Goal: Task Accomplishment & Management: Complete application form

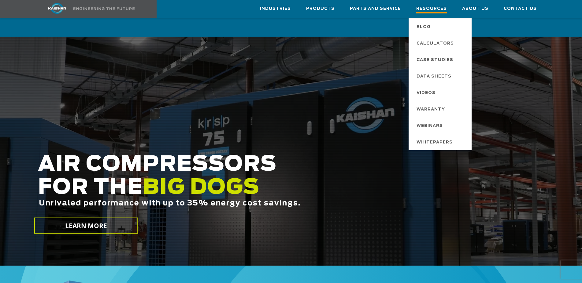
scroll to position [336, 0]
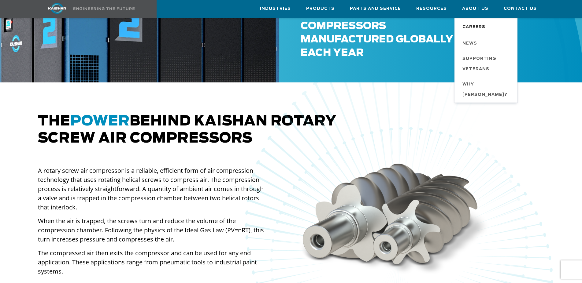
click at [478, 25] on span "Careers" at bounding box center [473, 27] width 23 height 10
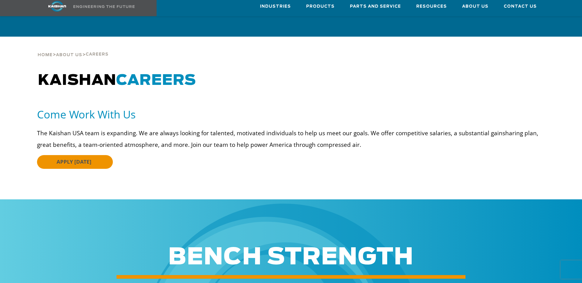
scroll to position [31, 0]
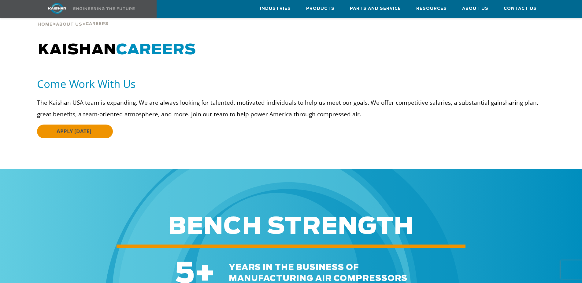
click at [85, 128] on span "APPLY [DATE]" at bounding box center [74, 131] width 35 height 7
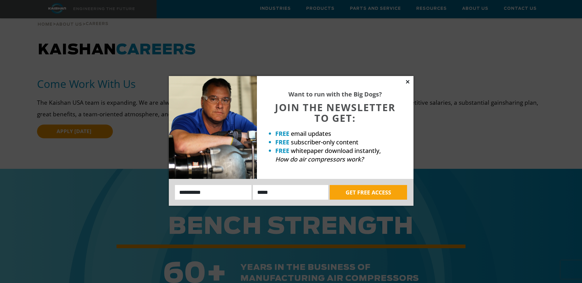
click at [407, 83] on icon at bounding box center [408, 82] width 6 height 6
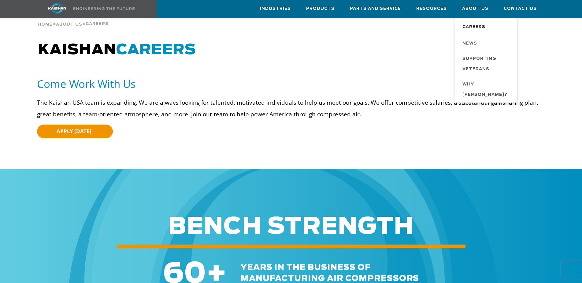
click at [477, 25] on span "Careers" at bounding box center [473, 27] width 23 height 10
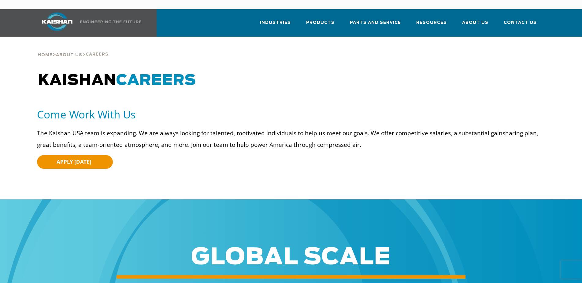
click at [78, 158] on span "APPLY TODAY" at bounding box center [74, 161] width 35 height 7
